Goal: Transaction & Acquisition: Purchase product/service

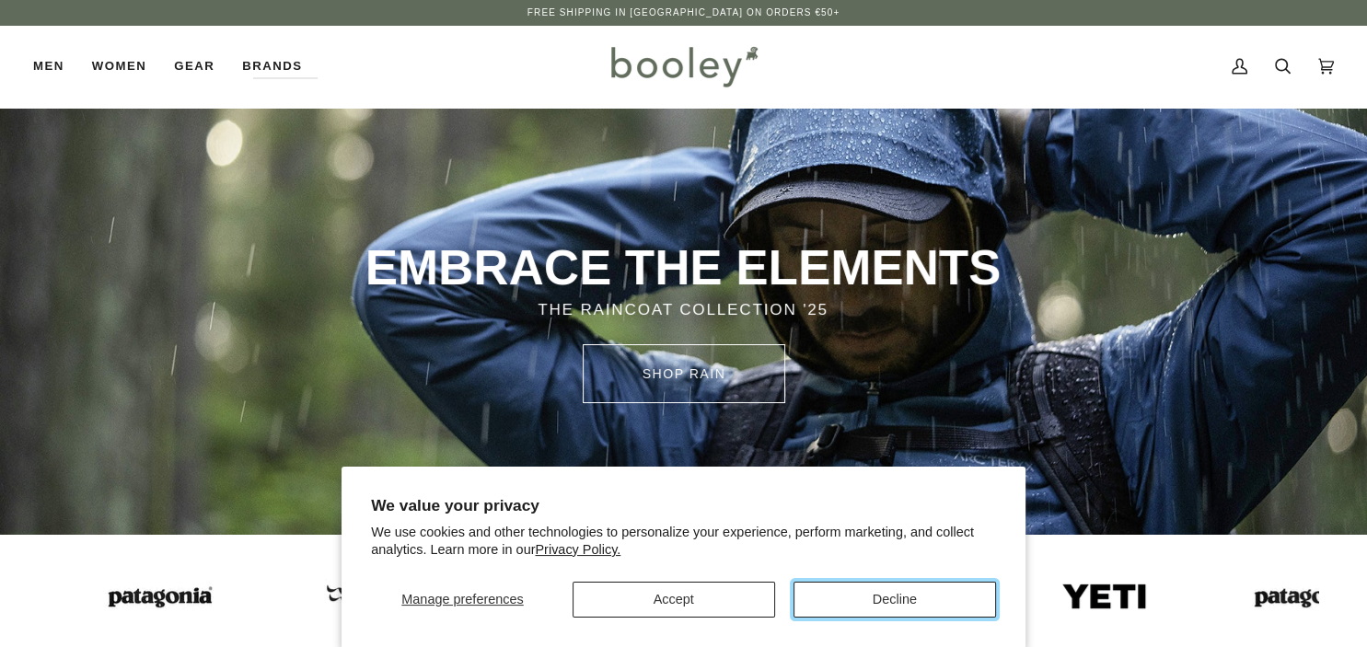
click at [888, 597] on button "Decline" at bounding box center [895, 600] width 203 height 36
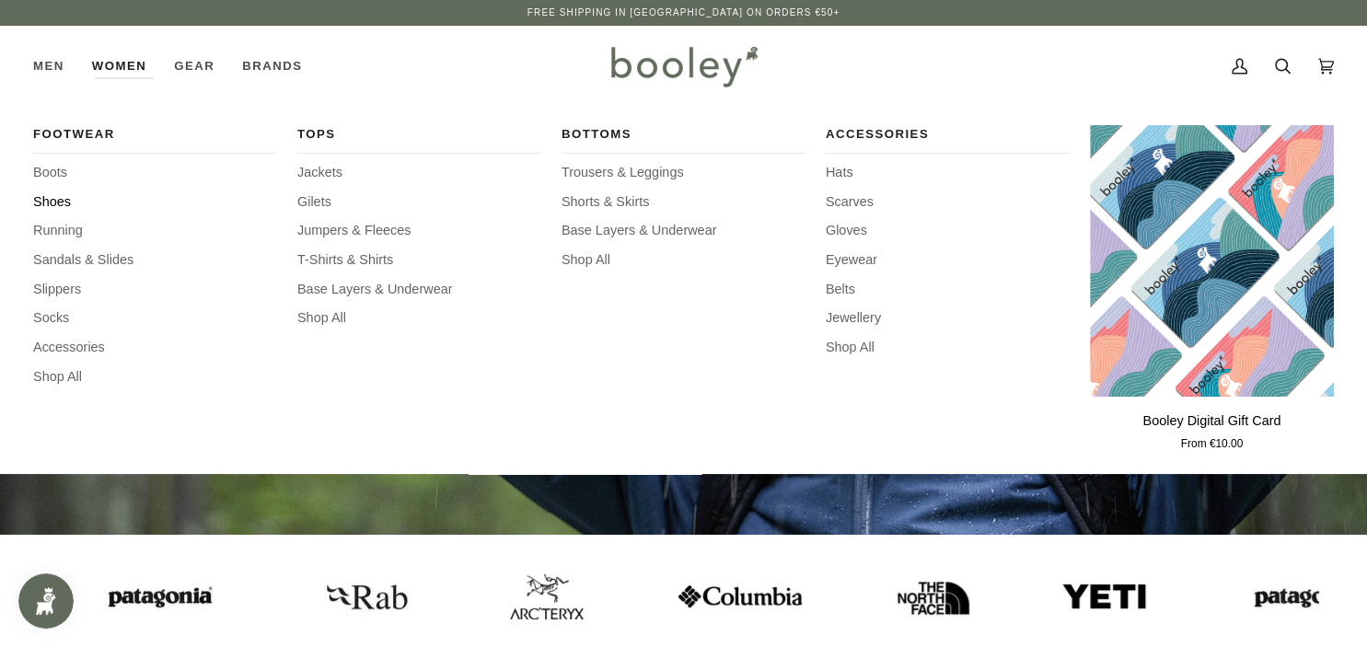
click at [56, 205] on span "Shoes" at bounding box center [155, 202] width 244 height 20
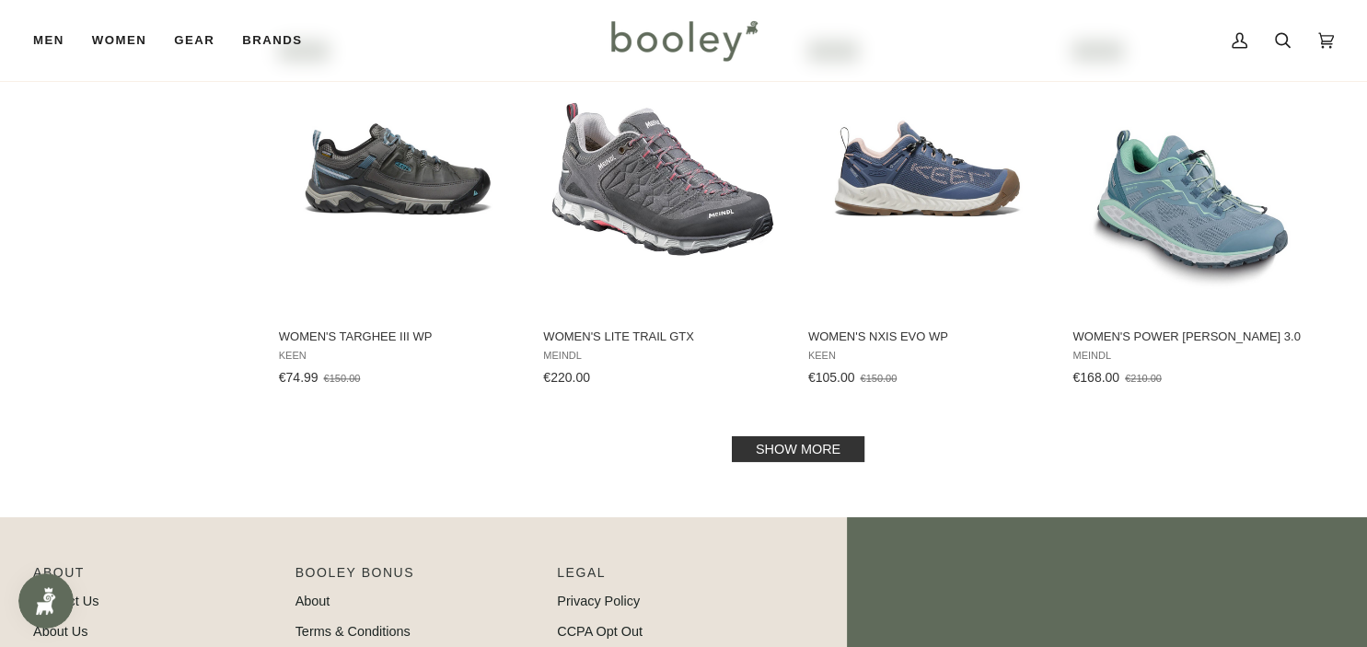
scroll to position [1853, 0]
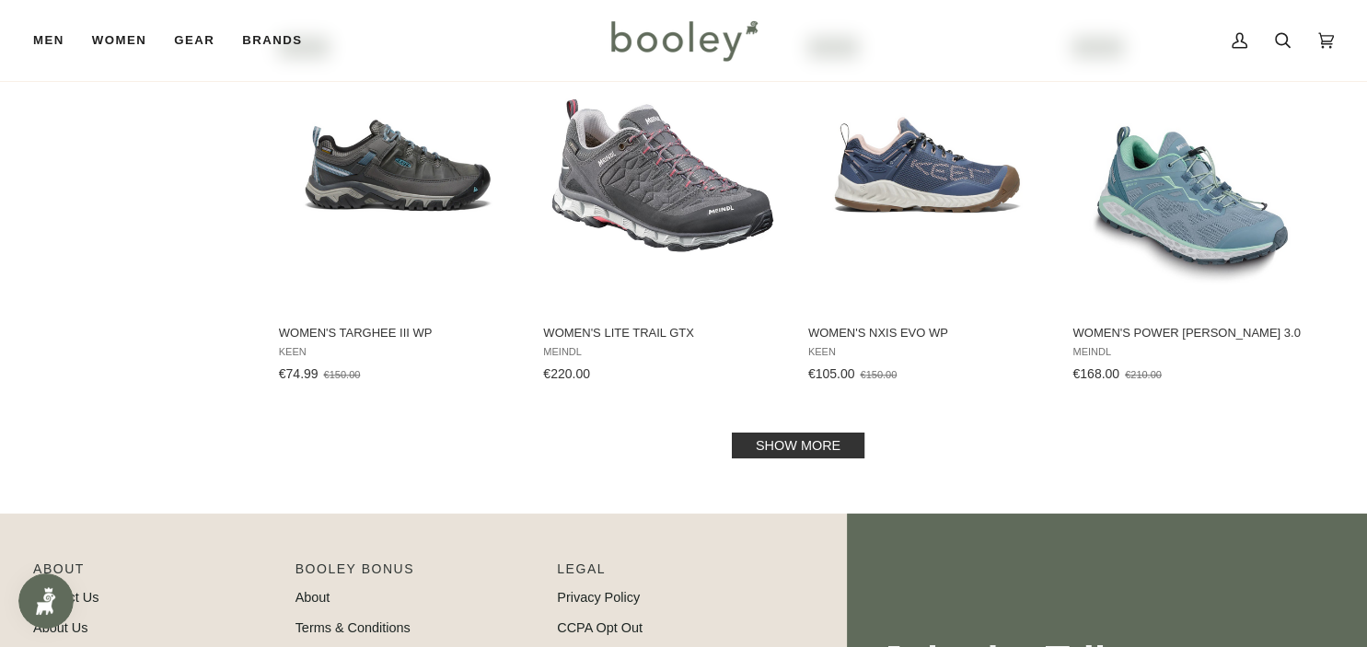
click at [808, 441] on link "Show more" at bounding box center [798, 446] width 133 height 26
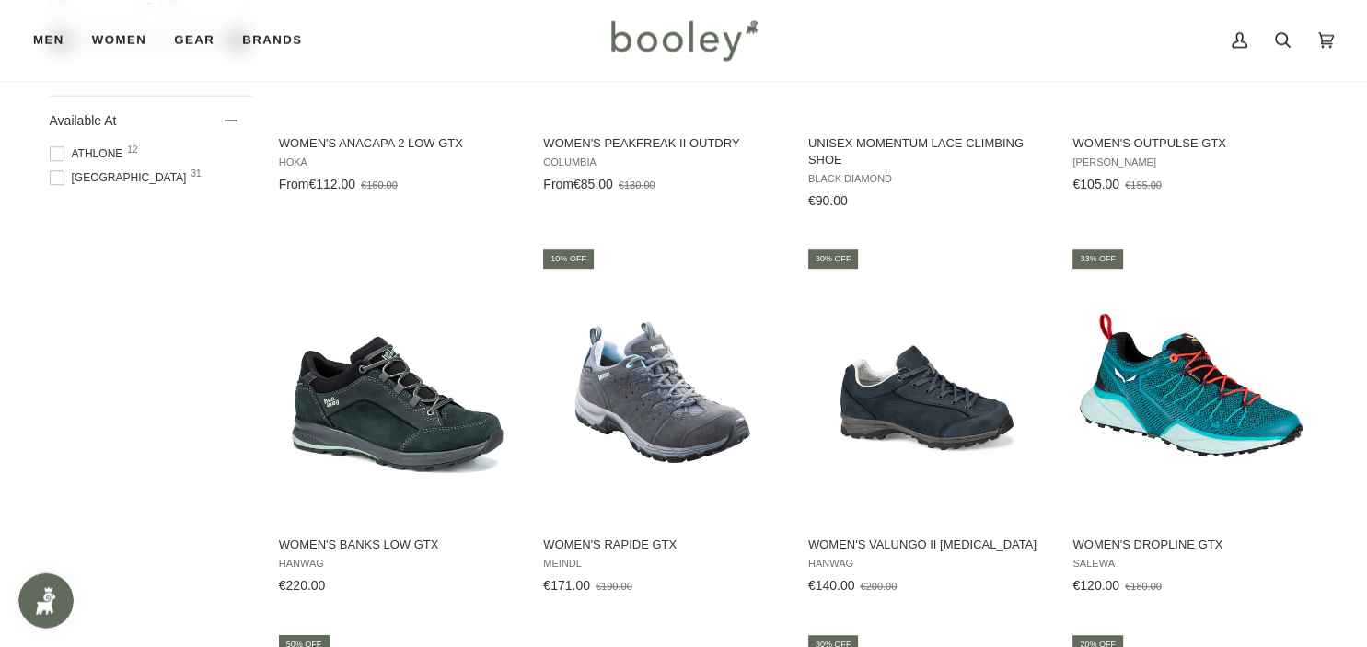
scroll to position [1256, 0]
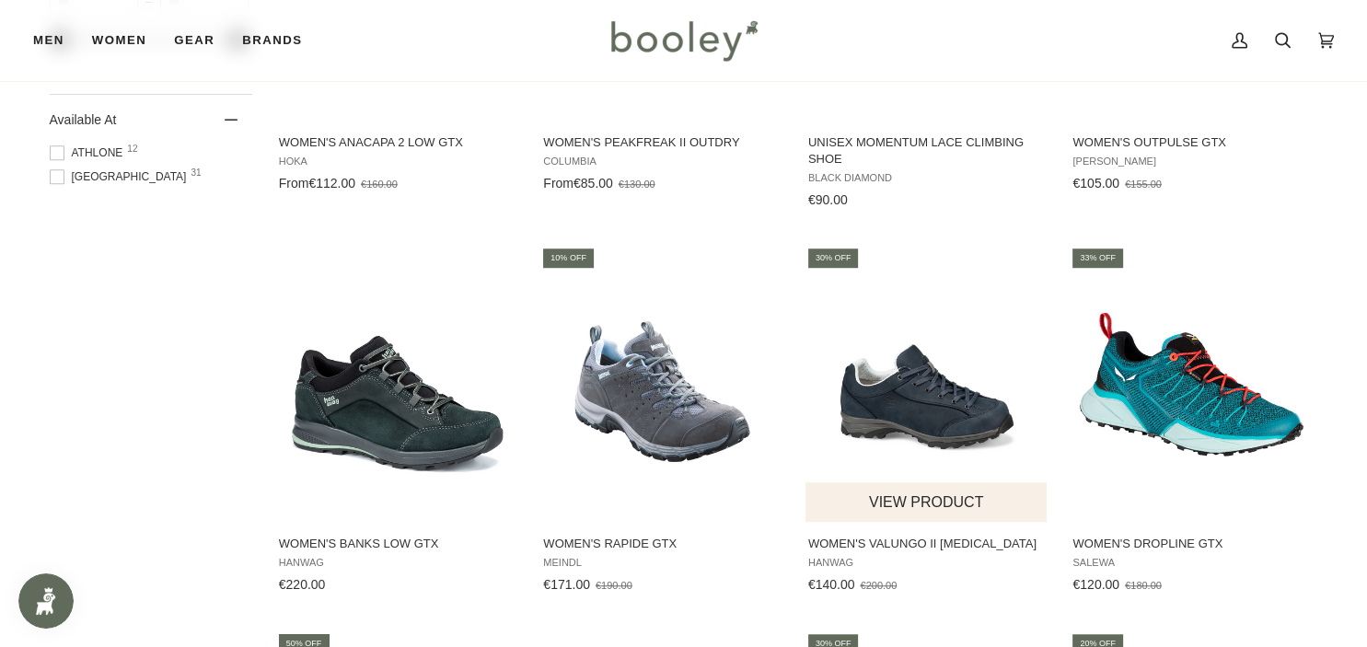
click at [884, 534] on span "Women's Valungo II Bunion Hanwag €140.00 €200.00 View product" at bounding box center [928, 560] width 244 height 77
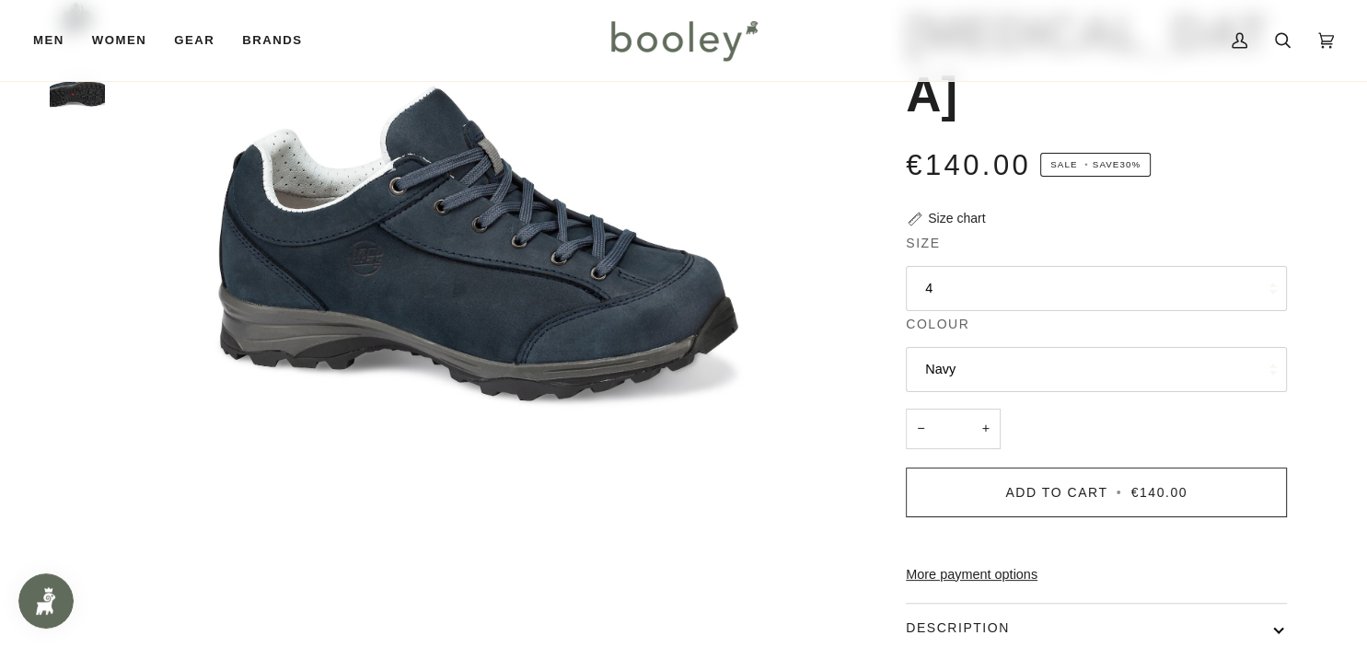
scroll to position [288, 0]
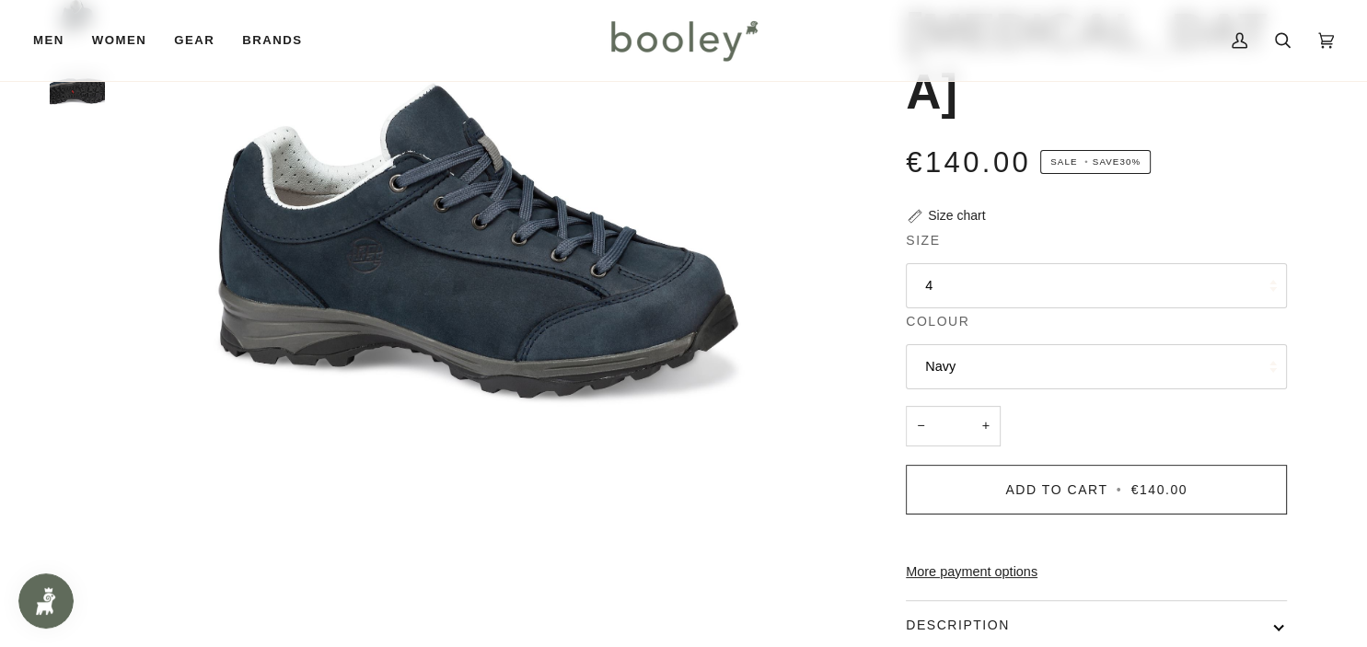
click at [1212, 263] on button "4" at bounding box center [1096, 285] width 381 height 45
click at [796, 509] on img "Hanwag Women's Valungo II Bunion Navy - Booley Galway" at bounding box center [478, 205] width 728 height 728
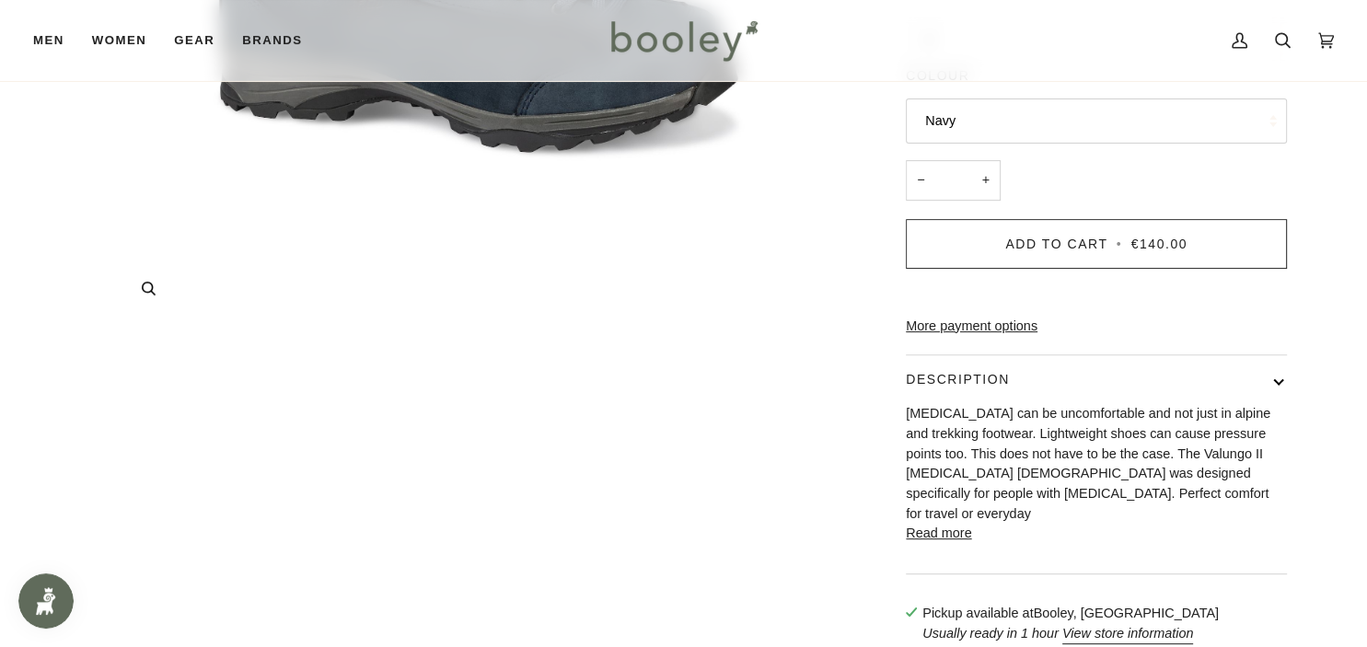
scroll to position [537, 0]
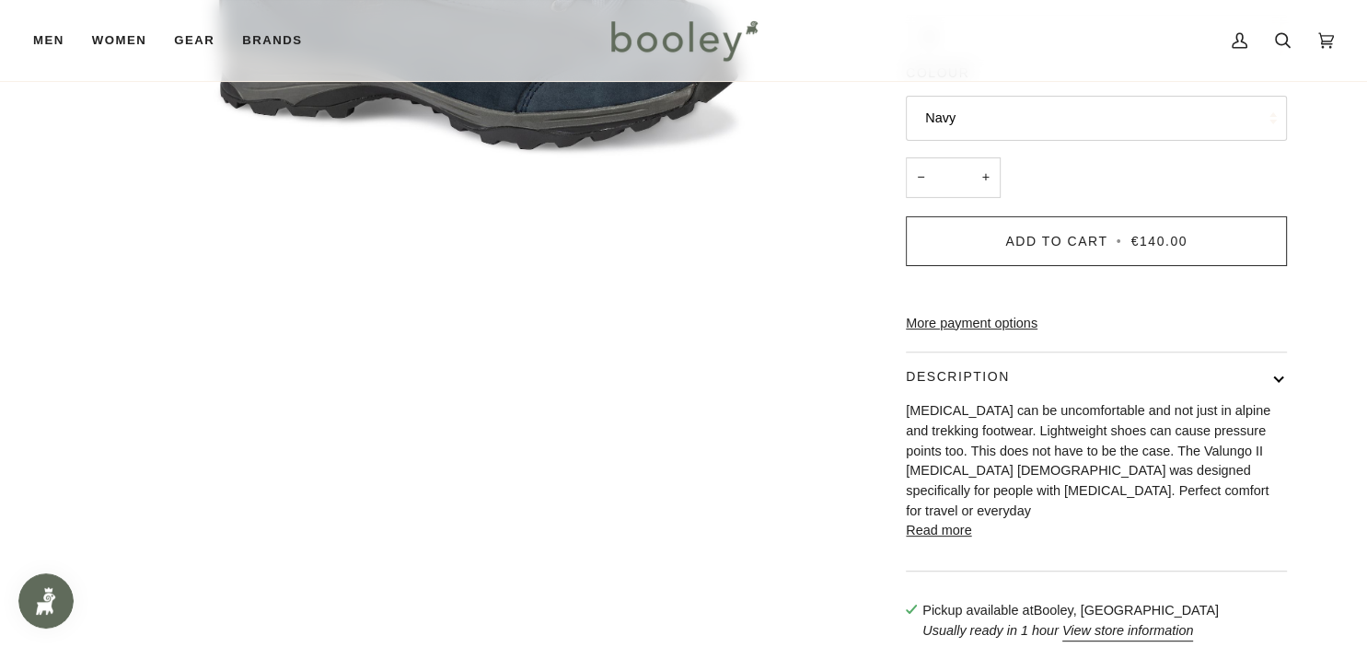
click at [965, 521] on button "Read more" at bounding box center [938, 531] width 65 height 20
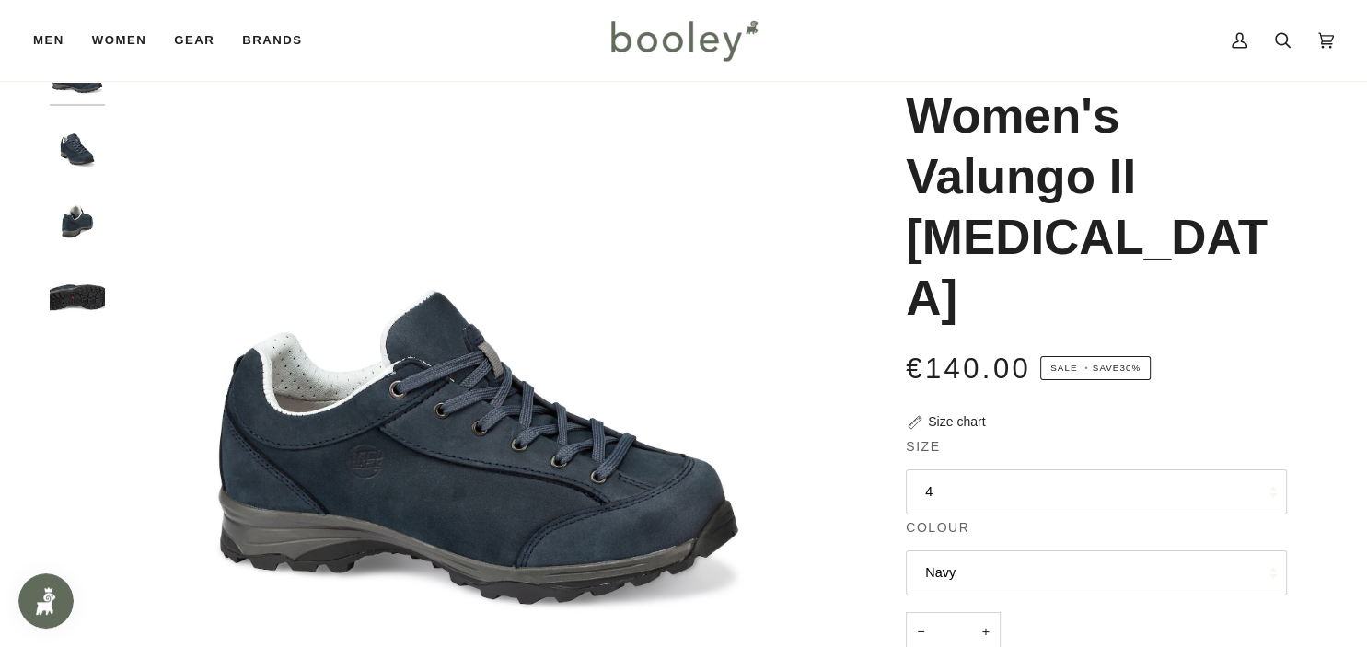
scroll to position [0, 0]
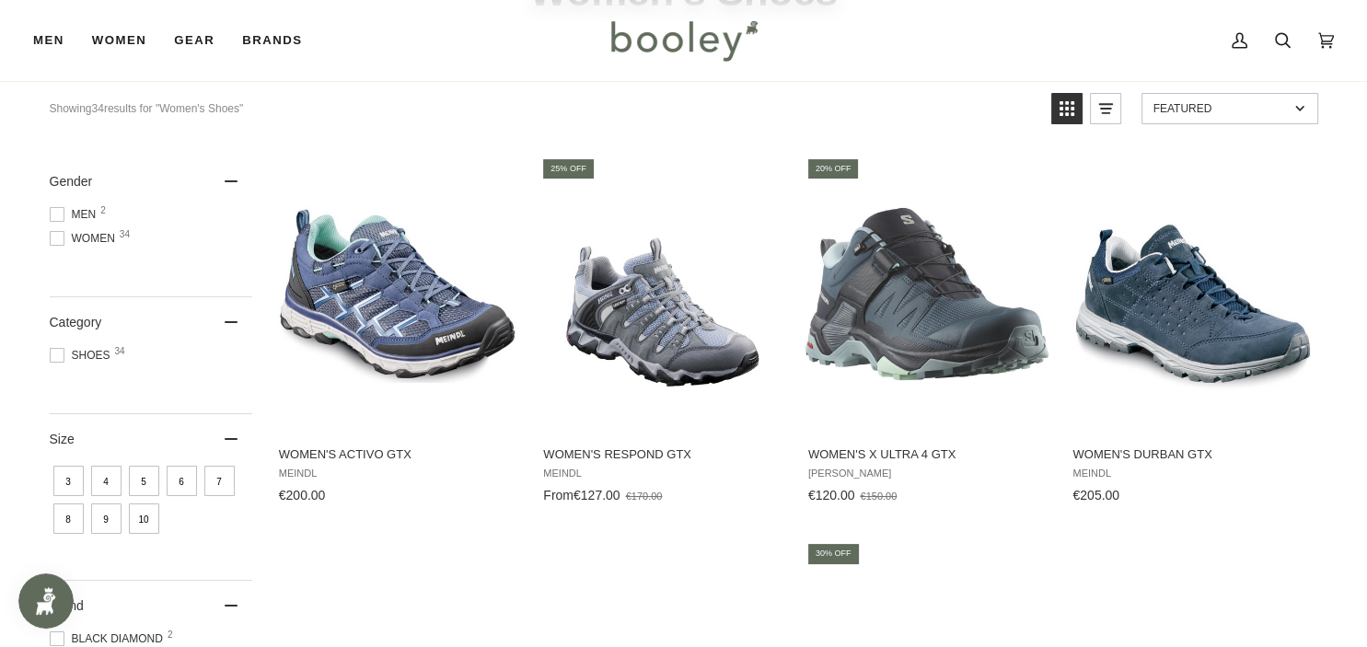
scroll to position [176, 0]
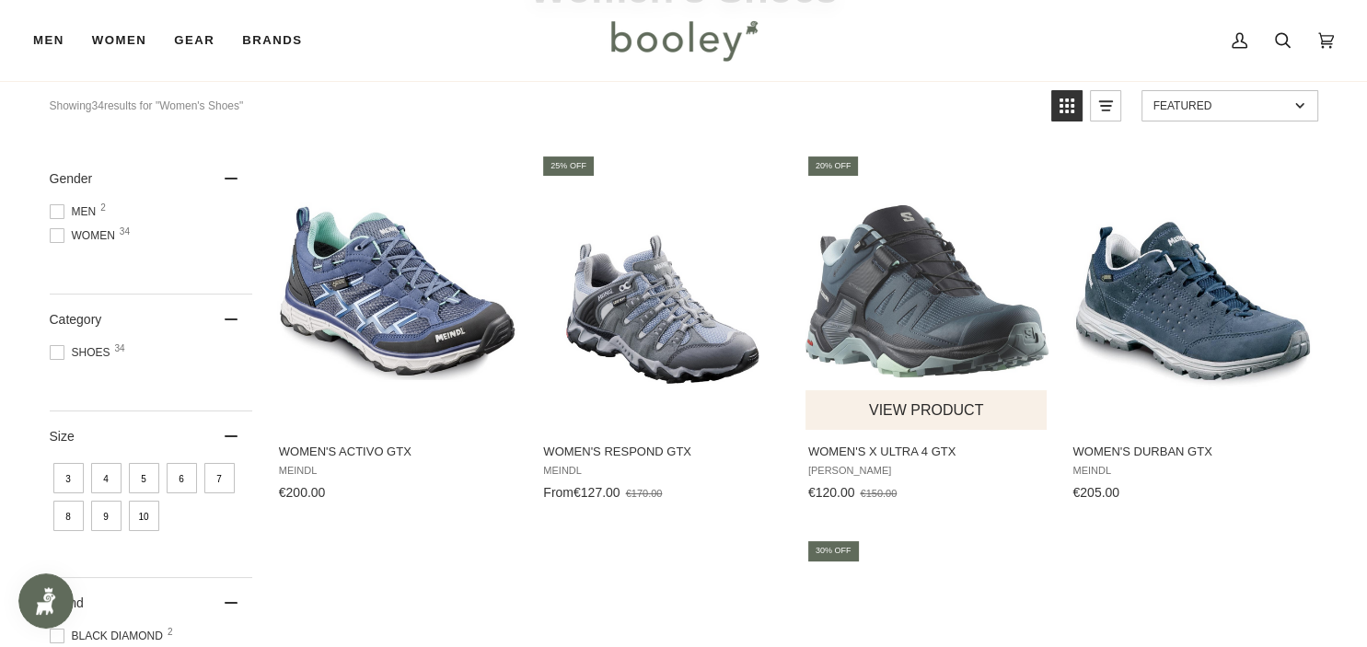
click at [919, 447] on span "Women's X Ultra 4 GTX" at bounding box center [927, 452] width 238 height 17
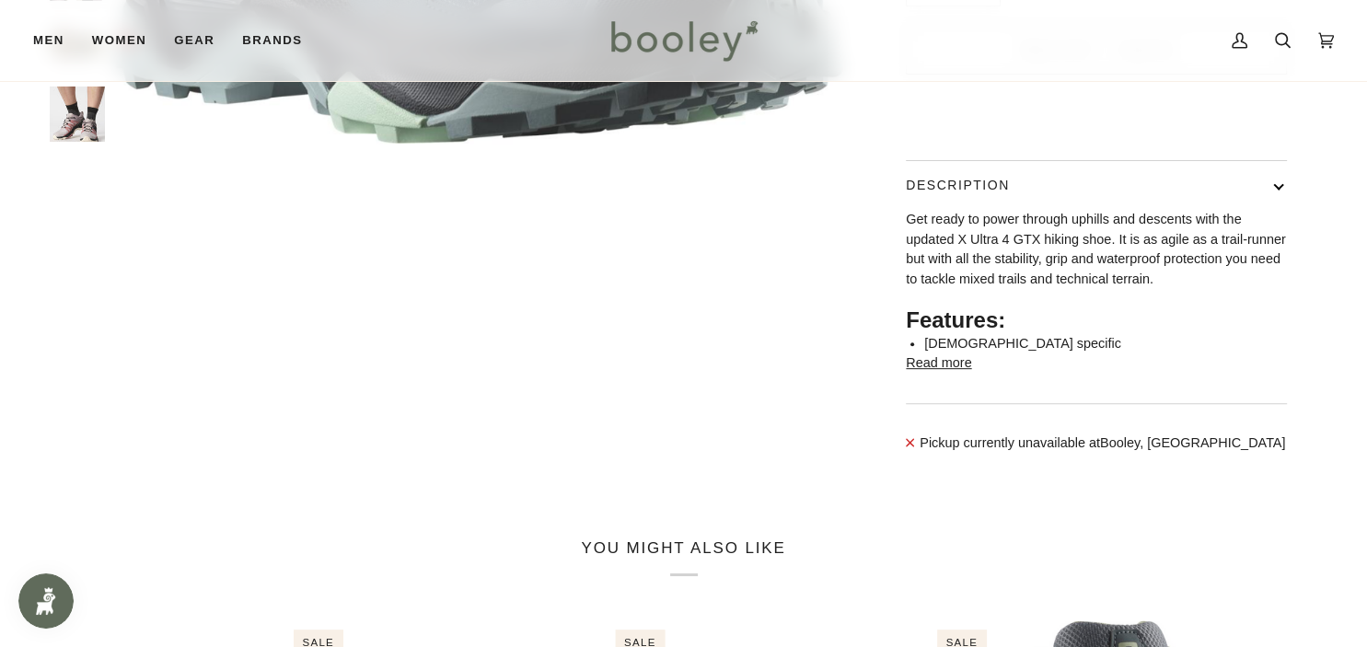
scroll to position [619, 0]
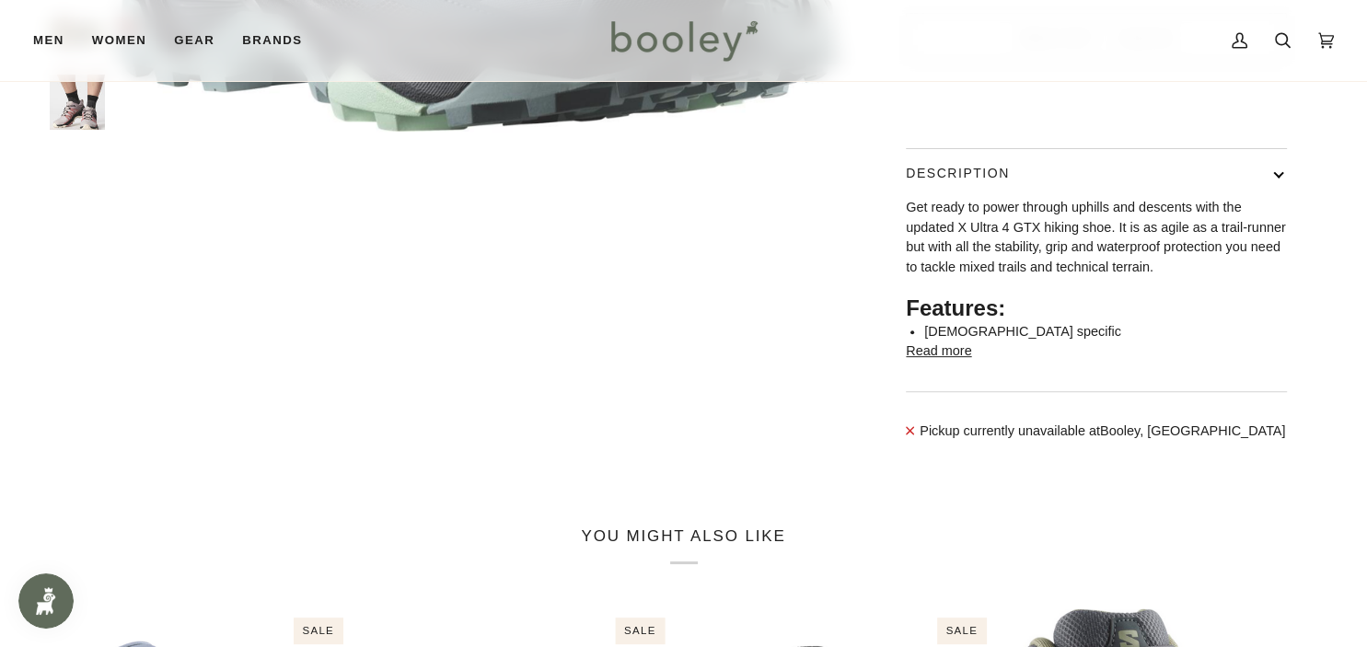
click at [941, 362] on button "Read more" at bounding box center [938, 352] width 65 height 20
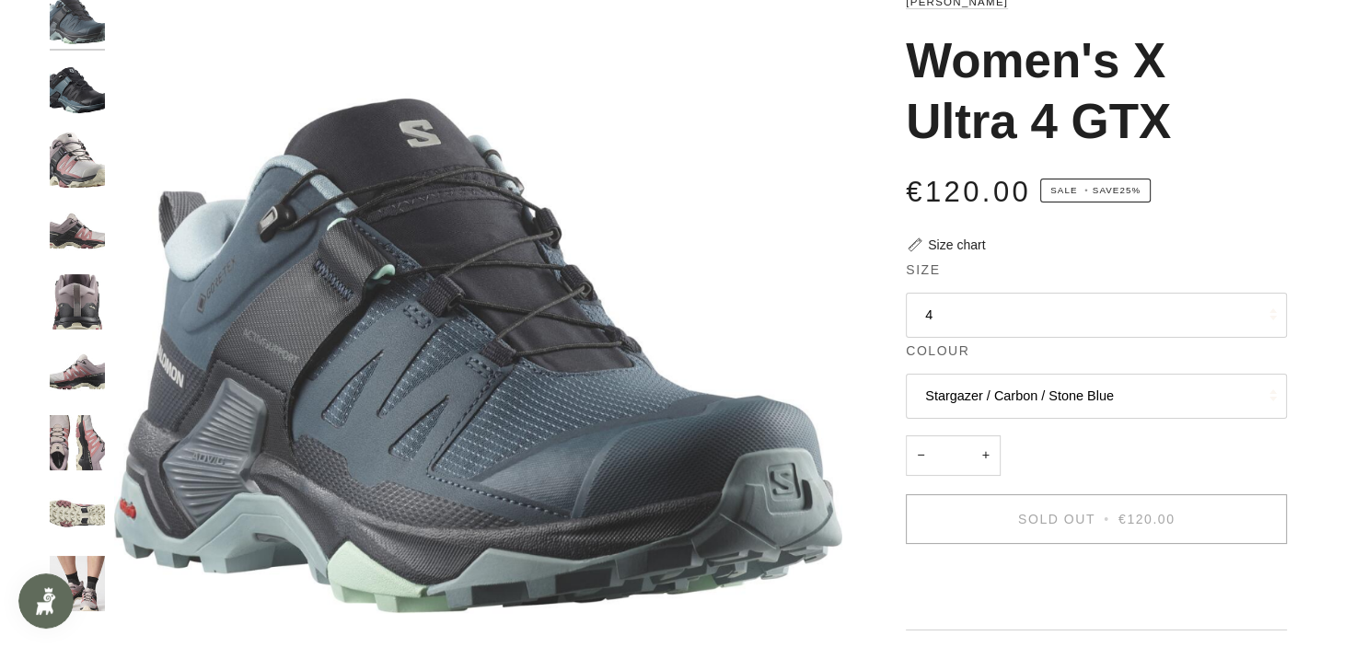
scroll to position [0, 0]
